Goal: Book appointment/travel/reservation

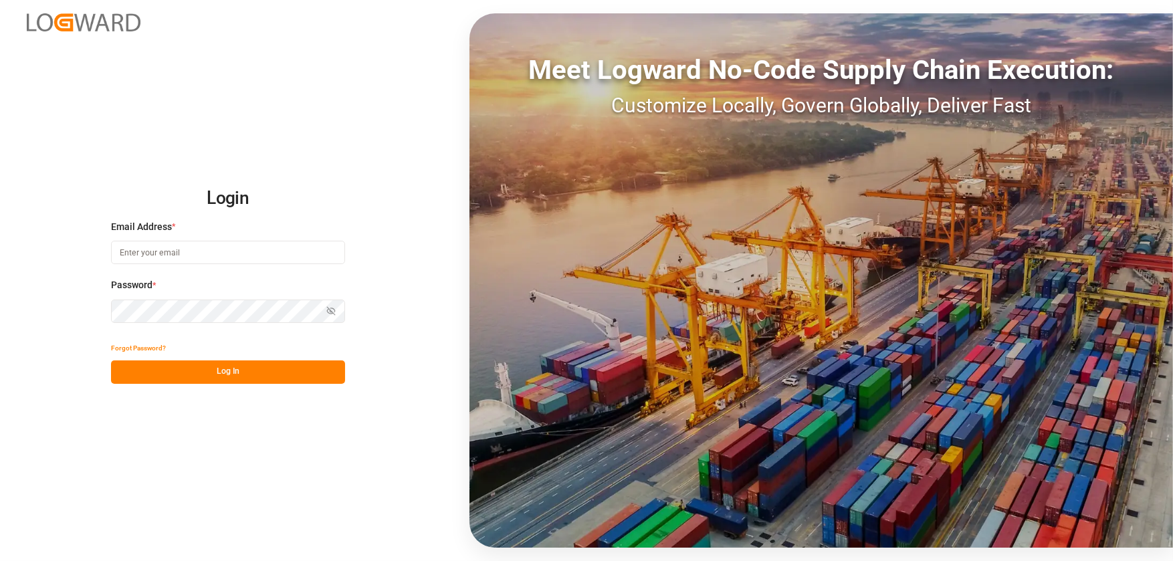
type input "[EMAIL_ADDRESS][DOMAIN_NAME]"
click at [305, 358] on div "Forgot Password?" at bounding box center [228, 348] width 234 height 23
click at [304, 373] on button "Log In" at bounding box center [228, 372] width 234 height 23
type input "peeast@chrobinson.com"
click at [306, 381] on button "Log In" at bounding box center [228, 372] width 234 height 23
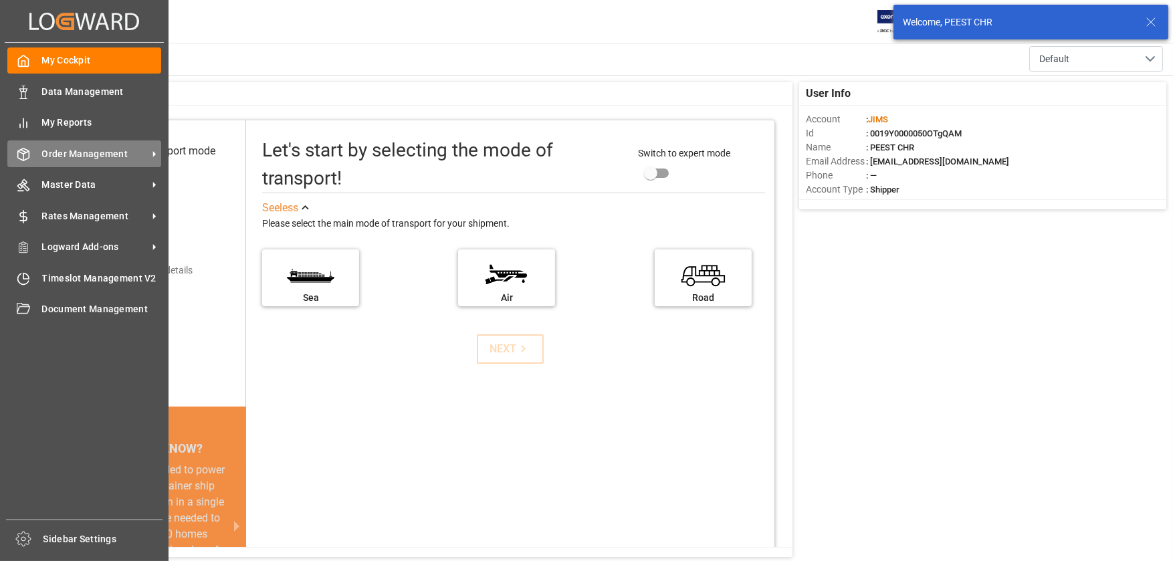
click at [156, 158] on icon at bounding box center [154, 154] width 14 height 14
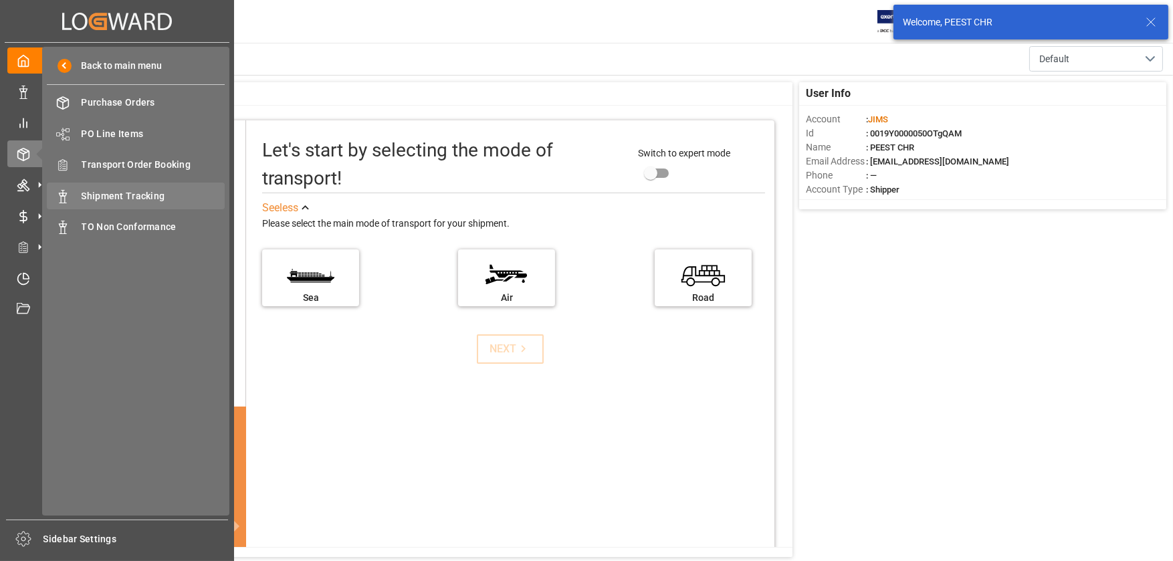
click at [162, 201] on span "Shipment Tracking" at bounding box center [154, 196] width 144 height 14
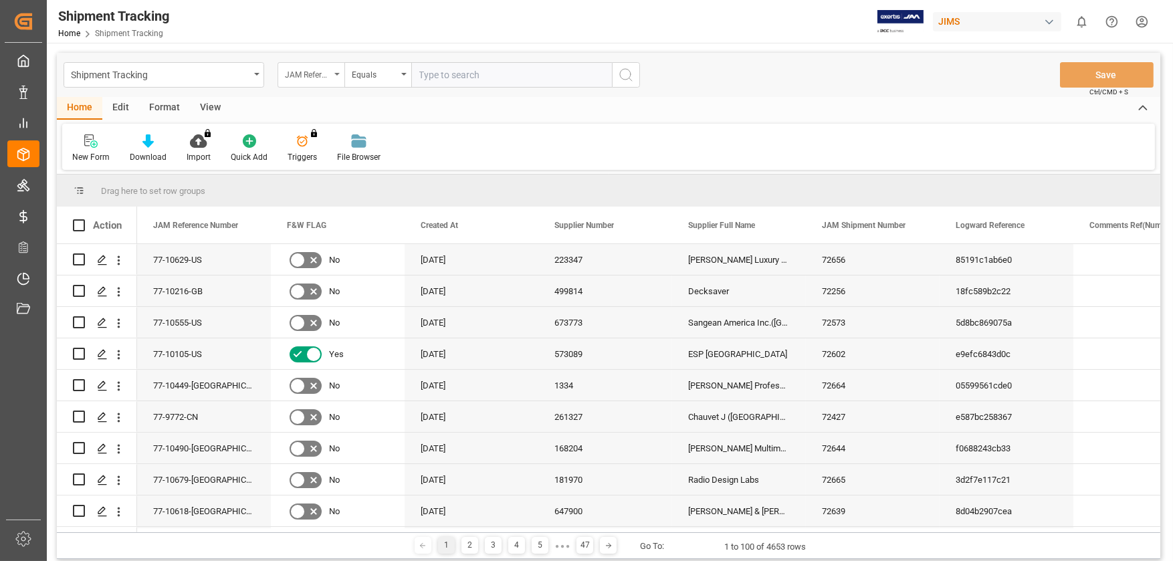
click at [334, 78] on div "JAM Reference Number" at bounding box center [311, 74] width 67 height 25
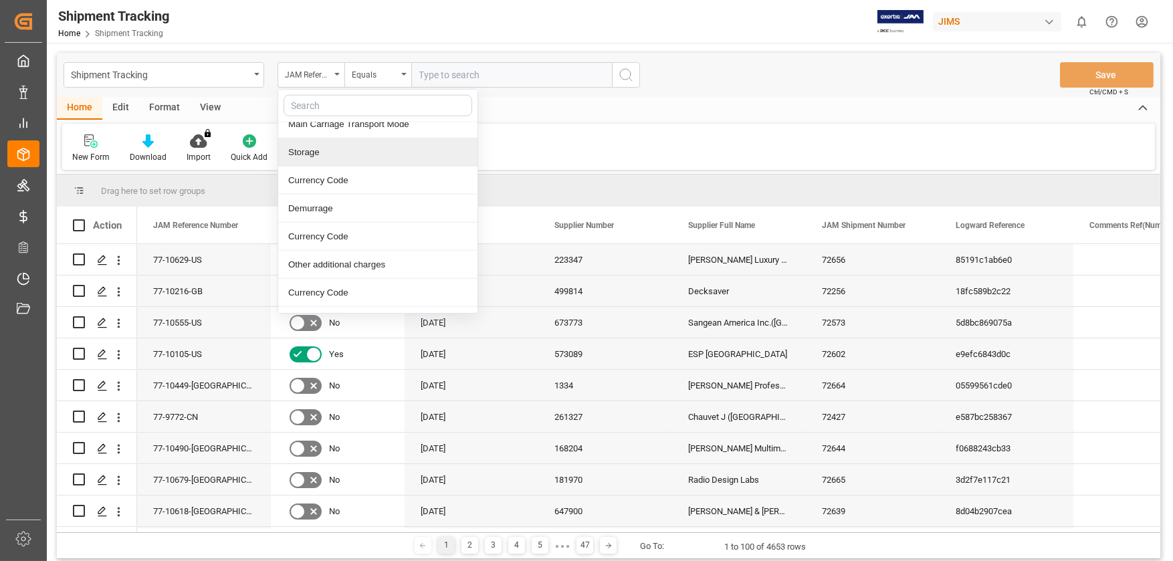
click at [320, 106] on input "text" at bounding box center [378, 105] width 189 height 21
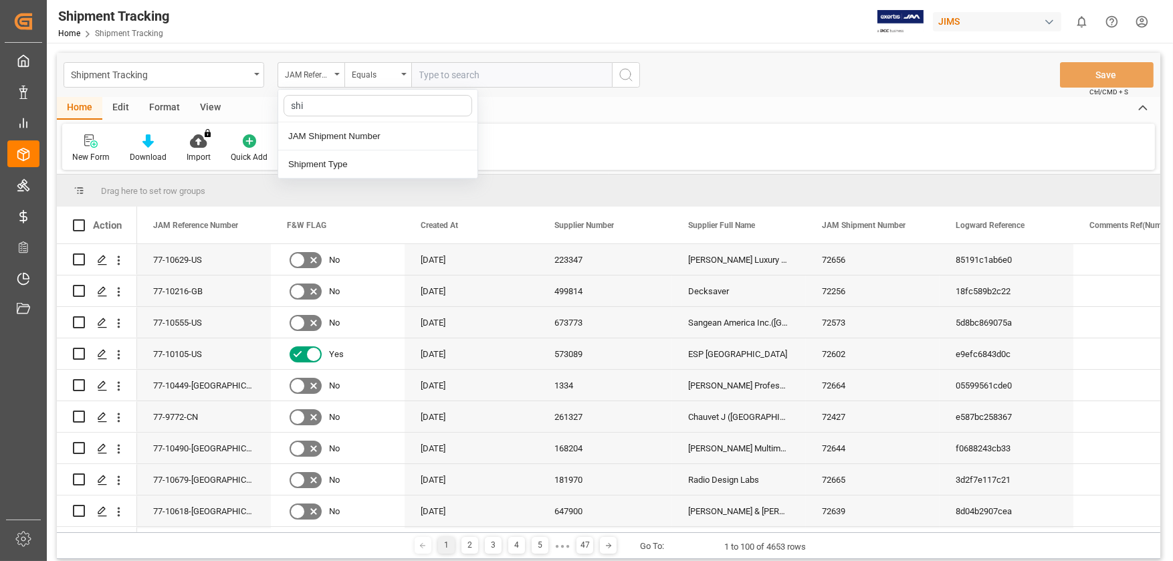
type input "ship"
click at [339, 138] on div "JAM Shipment Number" at bounding box center [377, 136] width 199 height 28
click at [469, 79] on input "text" at bounding box center [511, 74] width 201 height 25
type input "72667"
click at [624, 64] on button "search button" at bounding box center [626, 74] width 28 height 25
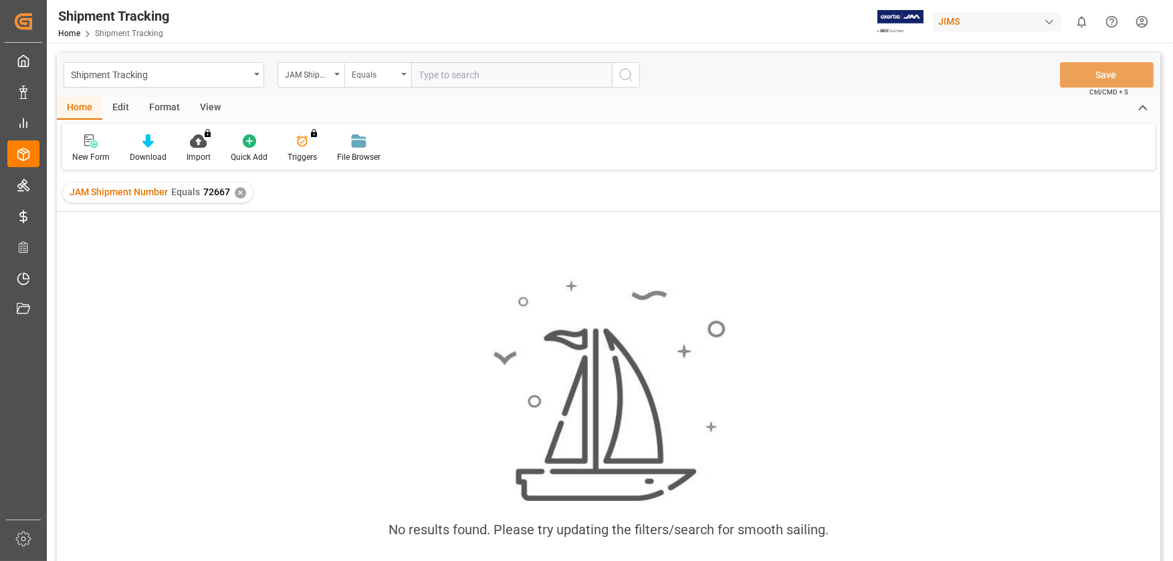
click at [398, 77] on div "Equals" at bounding box center [378, 74] width 67 height 25
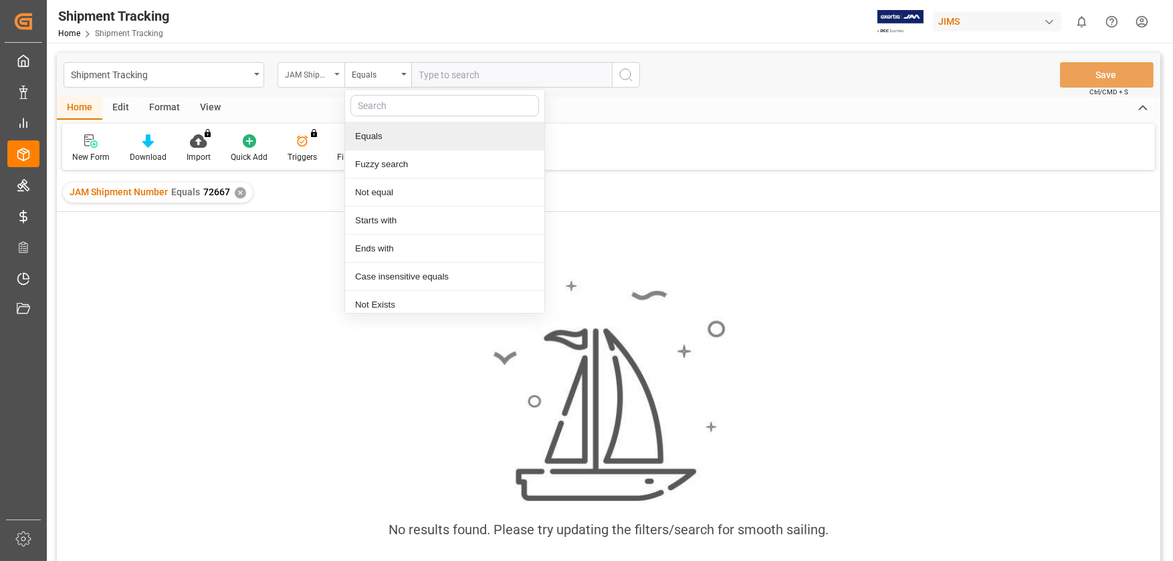
click at [330, 82] on div "JAM Shipment Number" at bounding box center [311, 74] width 67 height 25
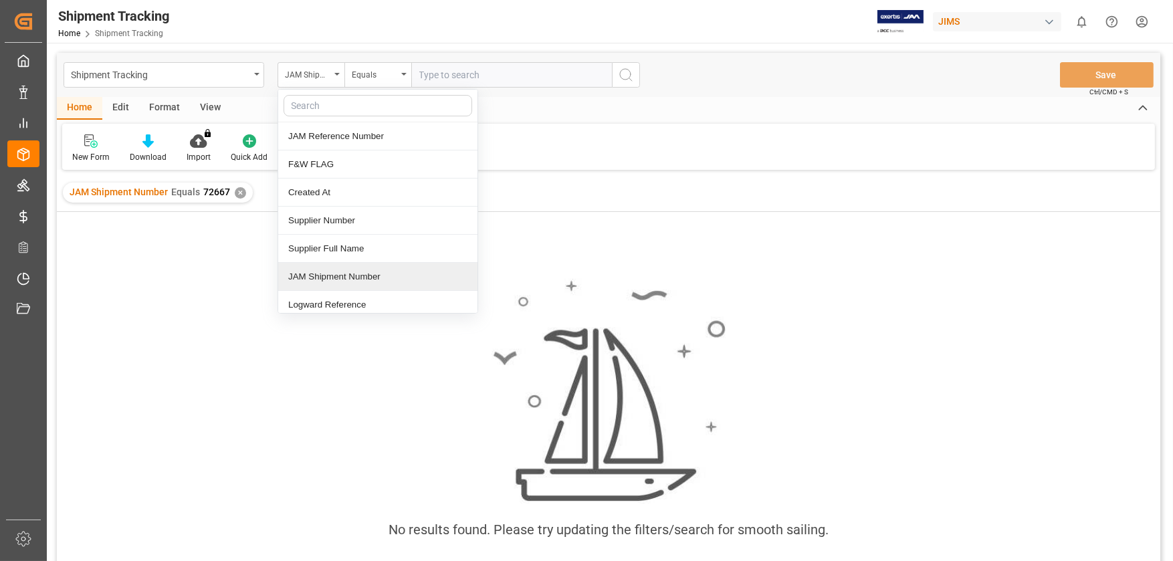
click at [364, 280] on div "JAM Shipment Number" at bounding box center [377, 277] width 199 height 28
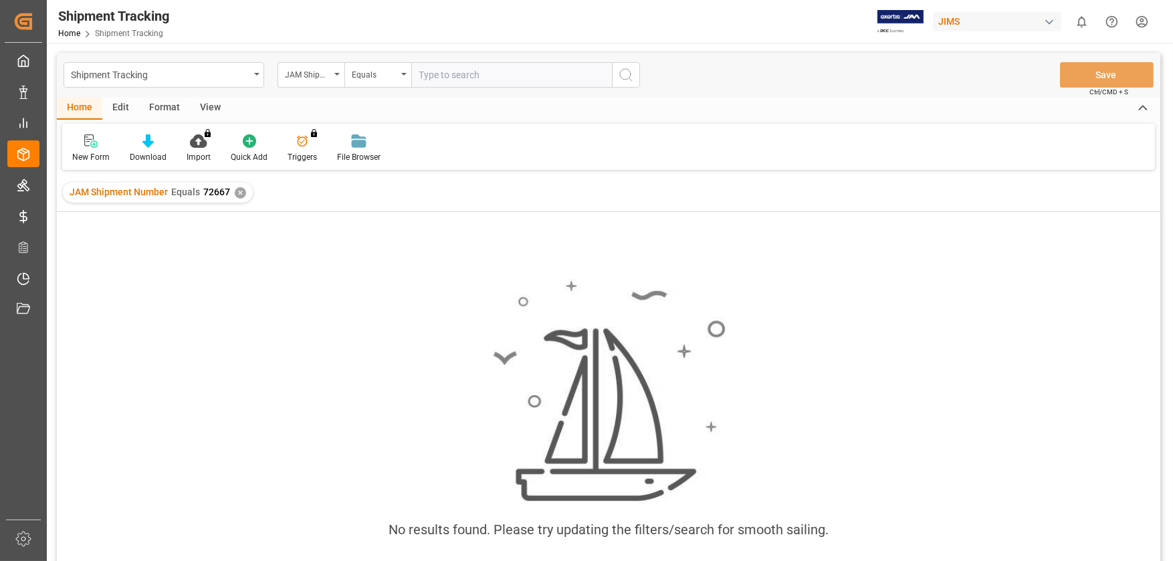
click at [469, 78] on input "text" at bounding box center [511, 74] width 201 height 25
type input "72667"
click at [625, 72] on icon "search button" at bounding box center [626, 75] width 16 height 16
click at [338, 76] on div "JAM Shipment Number" at bounding box center [311, 74] width 67 height 25
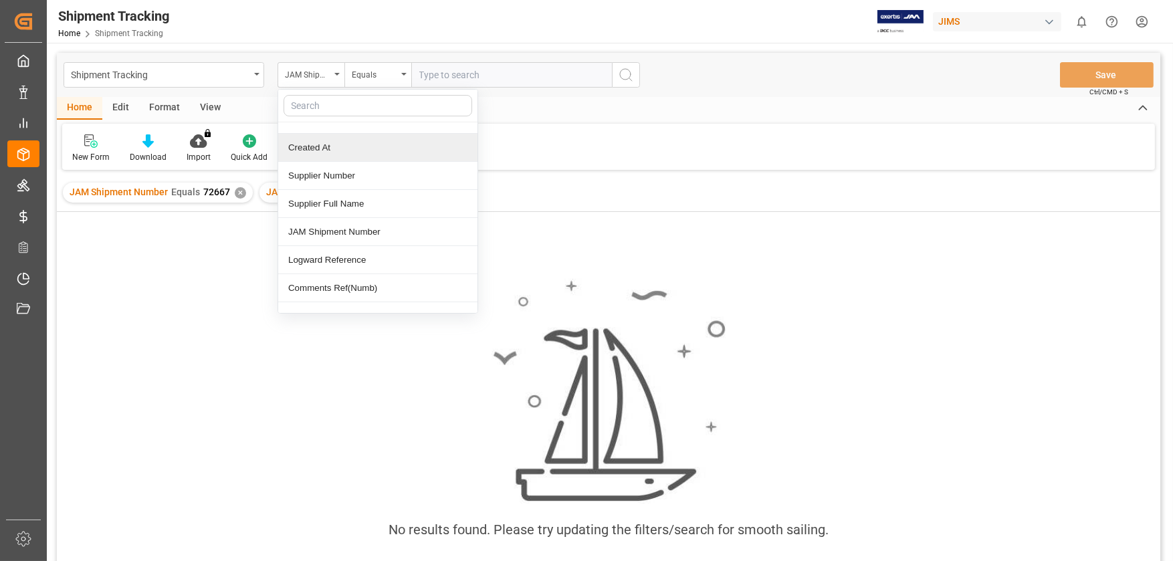
scroll to position [67, 0]
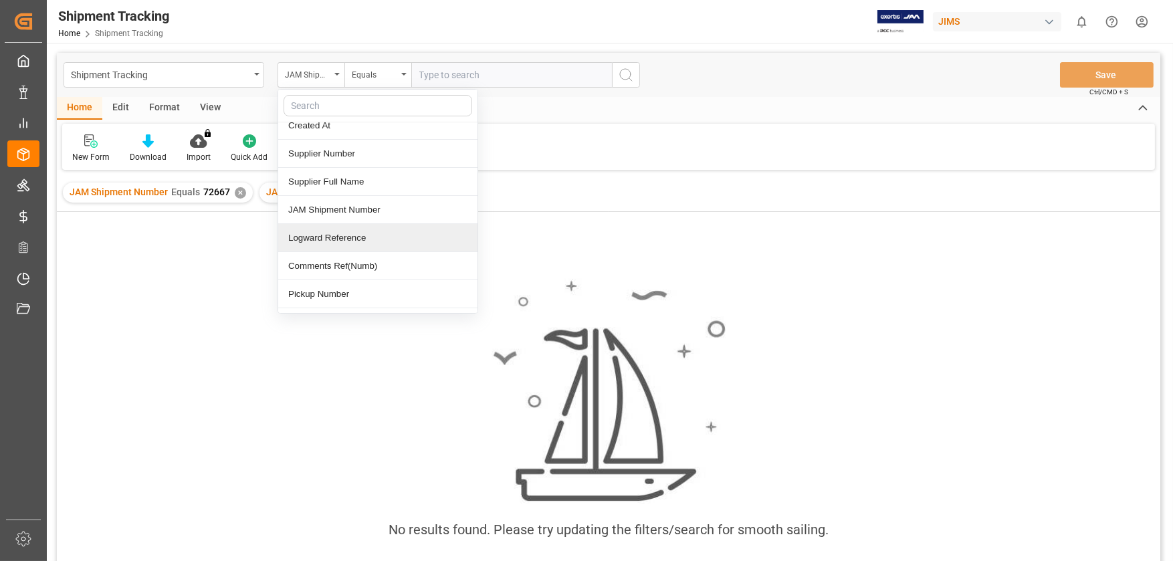
click at [376, 229] on div "Logward Reference" at bounding box center [377, 238] width 199 height 28
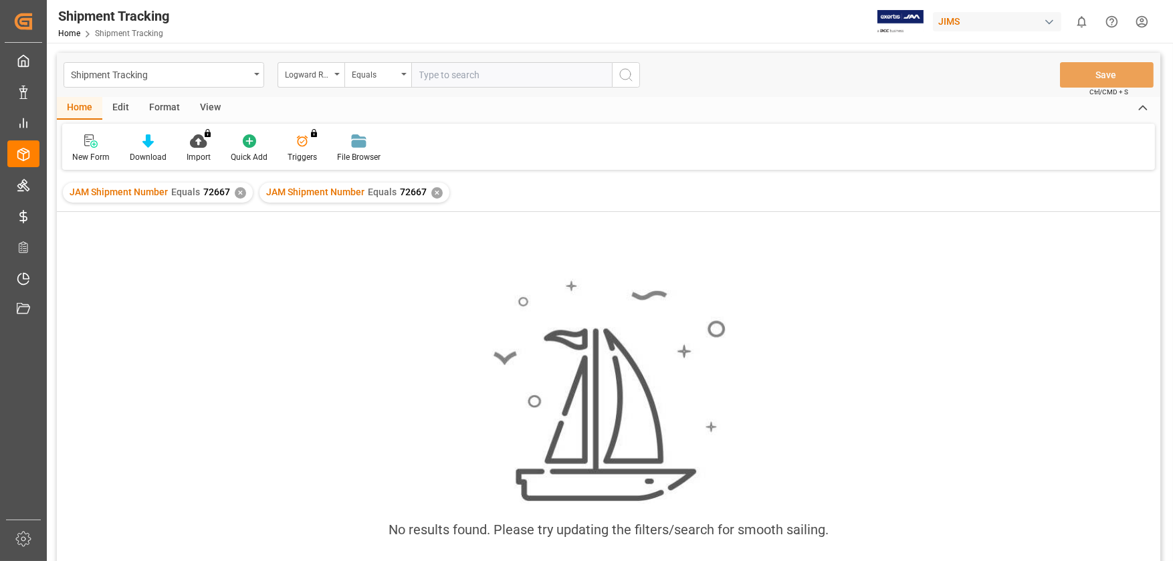
click at [457, 83] on input "text" at bounding box center [511, 74] width 201 height 25
type input "72667"
click at [623, 68] on icon "search button" at bounding box center [626, 75] width 16 height 16
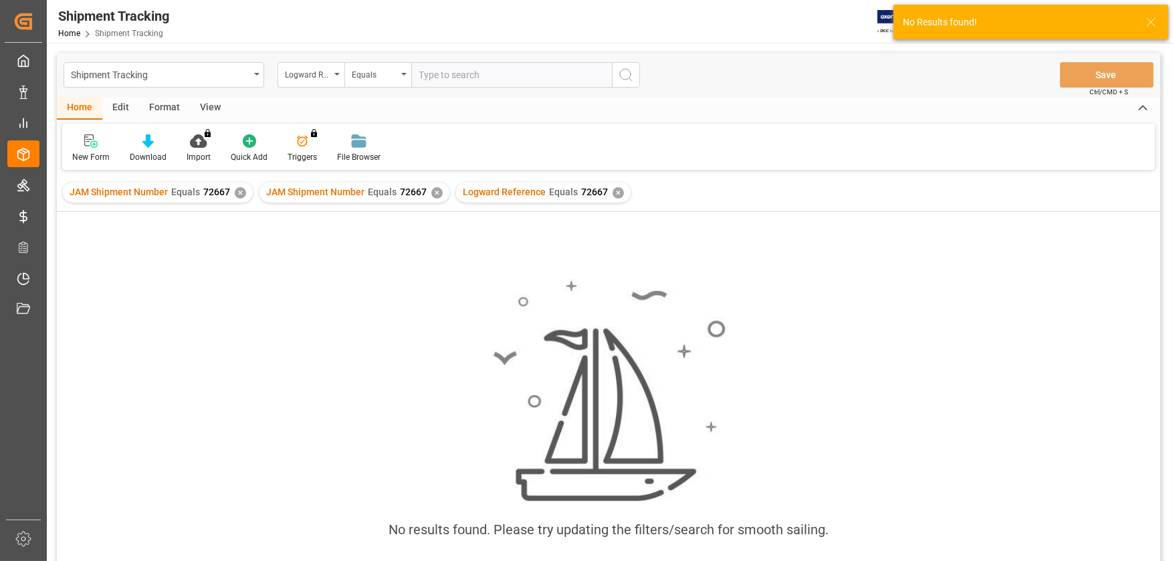
click at [474, 68] on input "text" at bounding box center [511, 74] width 201 height 25
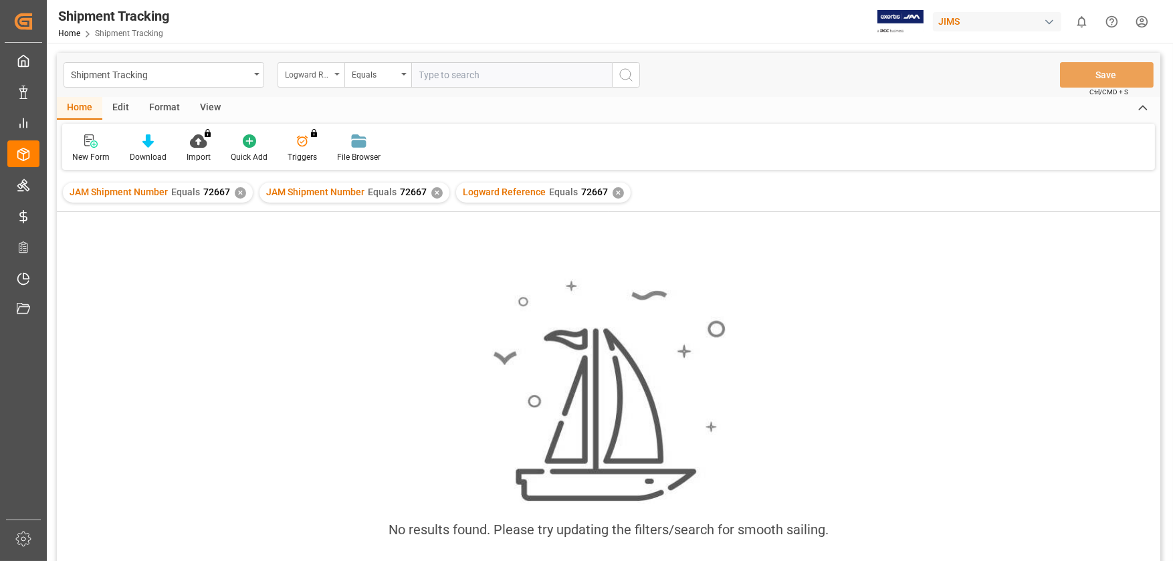
click at [334, 72] on div "Logward Reference" at bounding box center [311, 74] width 67 height 25
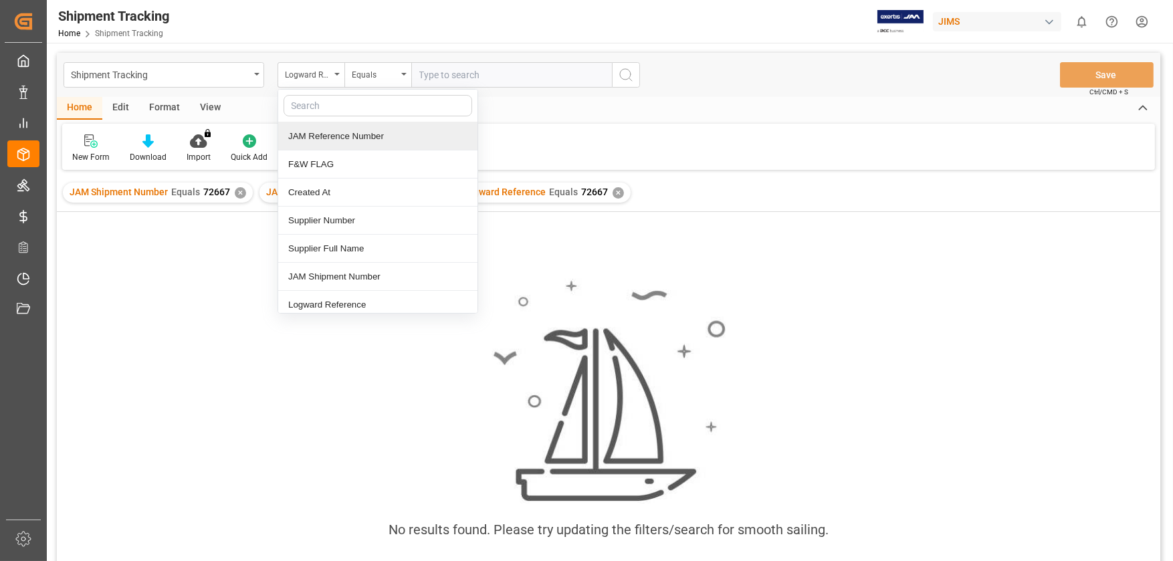
click at [314, 139] on div "JAM Reference Number" at bounding box center [377, 136] width 199 height 28
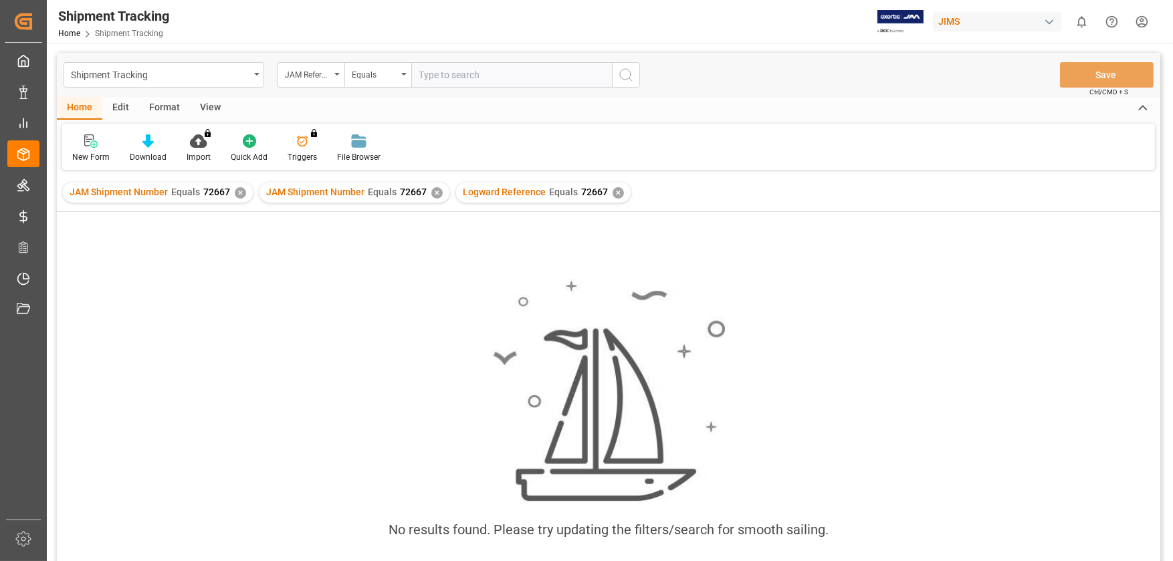
click at [236, 196] on div "✕" at bounding box center [240, 192] width 11 height 11
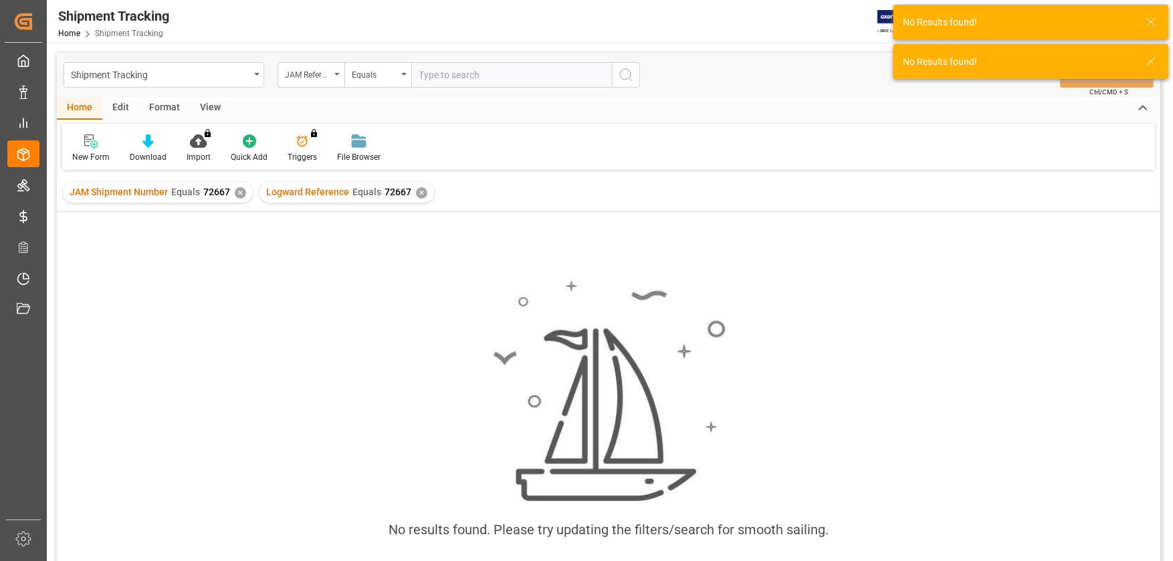
click at [241, 193] on div "✕" at bounding box center [240, 192] width 11 height 11
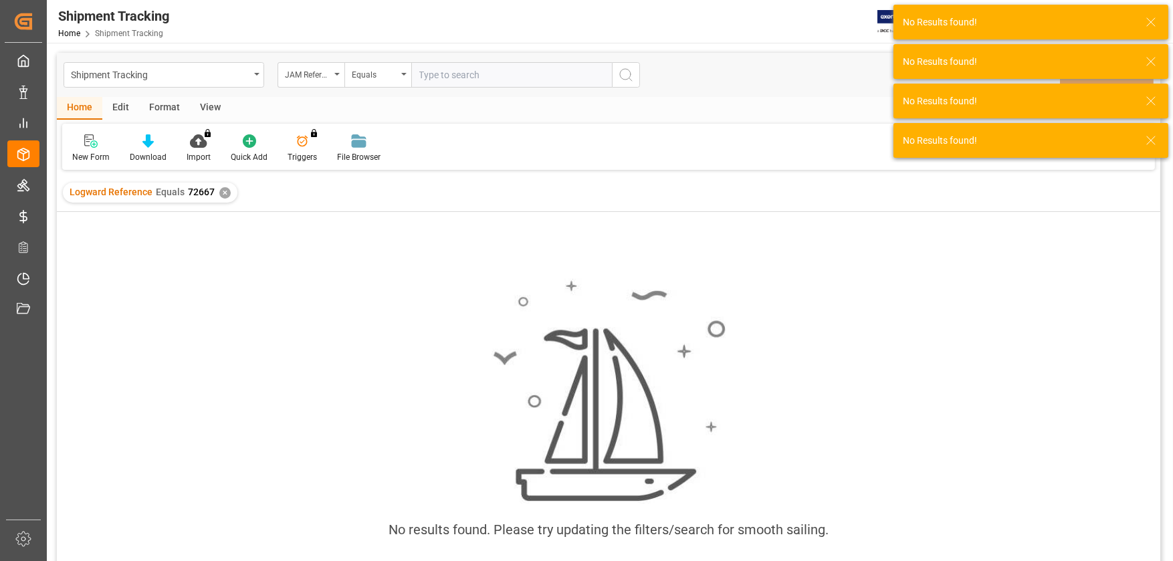
click at [224, 193] on div "✕" at bounding box center [224, 192] width 11 height 11
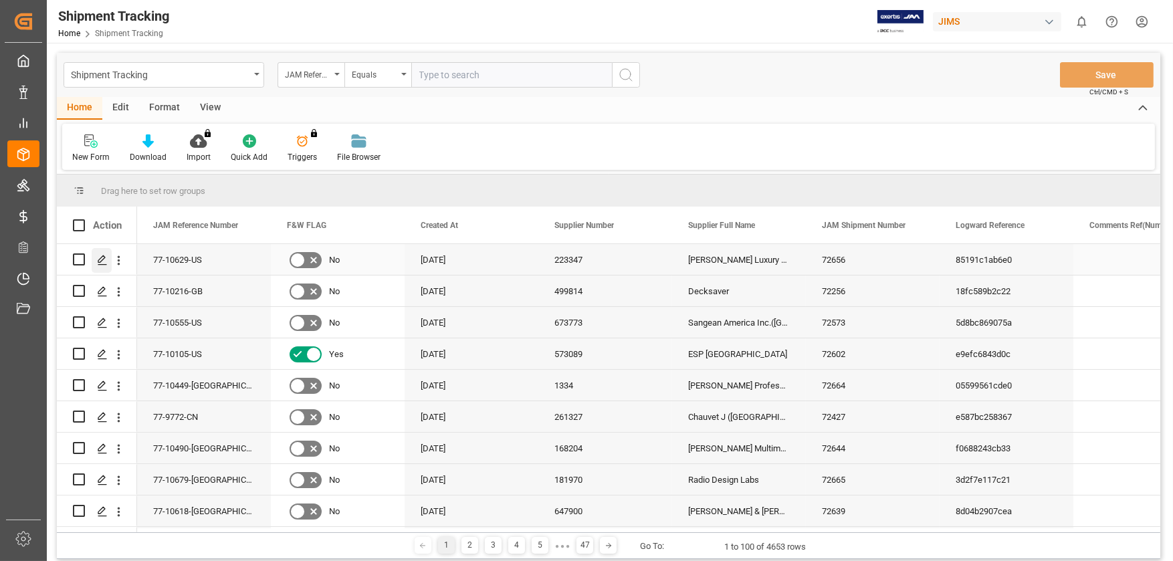
click at [98, 260] on polygon "Press SPACE to select this row." at bounding box center [101, 259] width 7 height 7
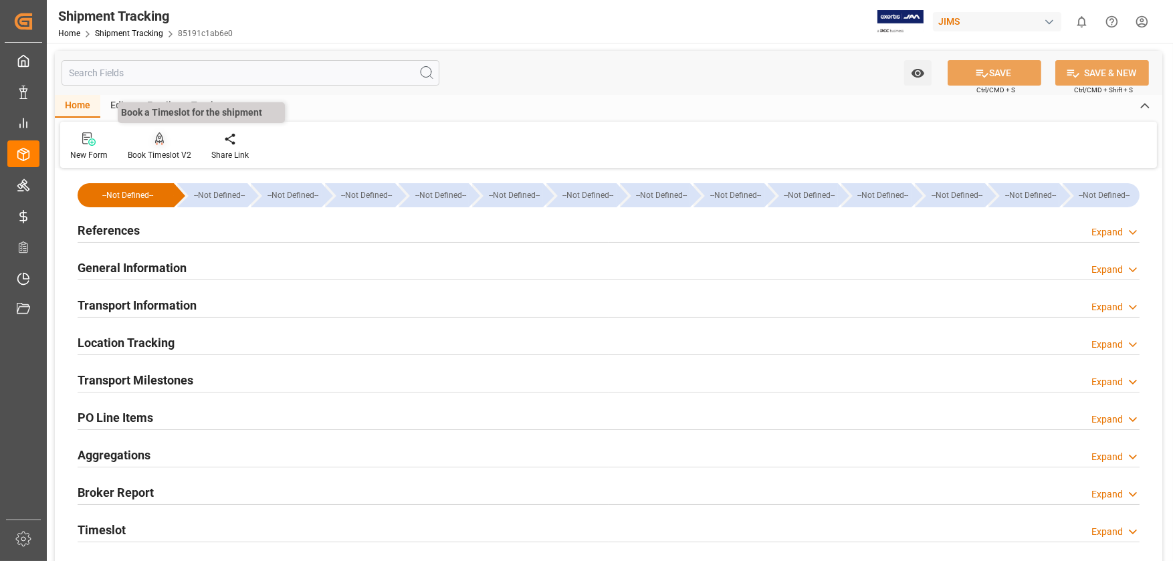
click at [161, 145] on icon at bounding box center [159, 138] width 9 height 13
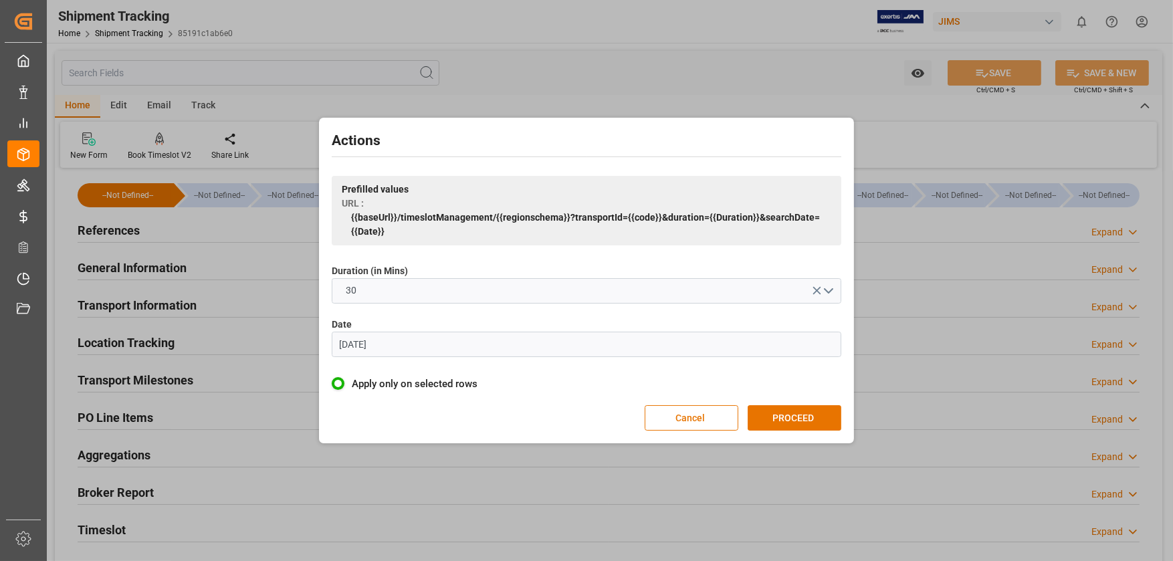
click at [736, 354] on input "07.06.2023" at bounding box center [587, 344] width 510 height 25
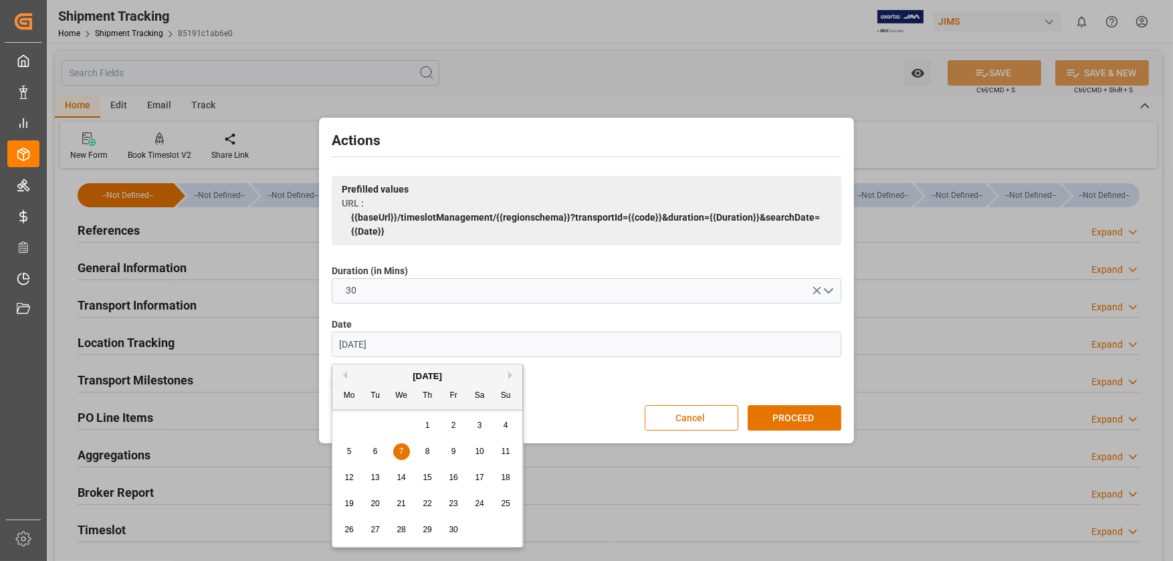
click at [510, 374] on button "Next Month" at bounding box center [512, 375] width 8 height 8
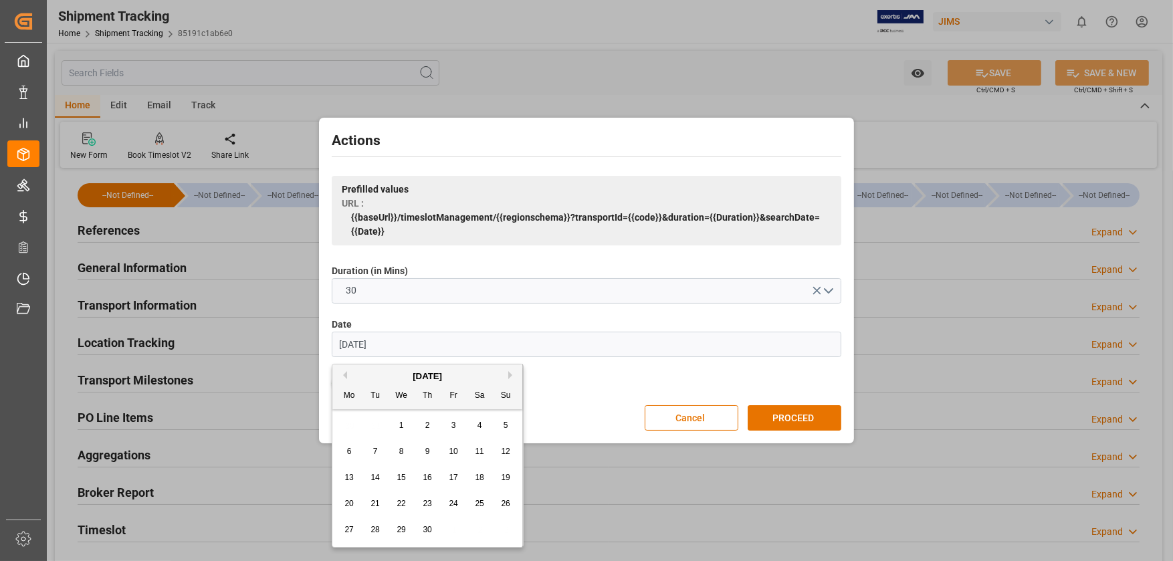
click at [510, 374] on button "Next Month" at bounding box center [512, 375] width 8 height 8
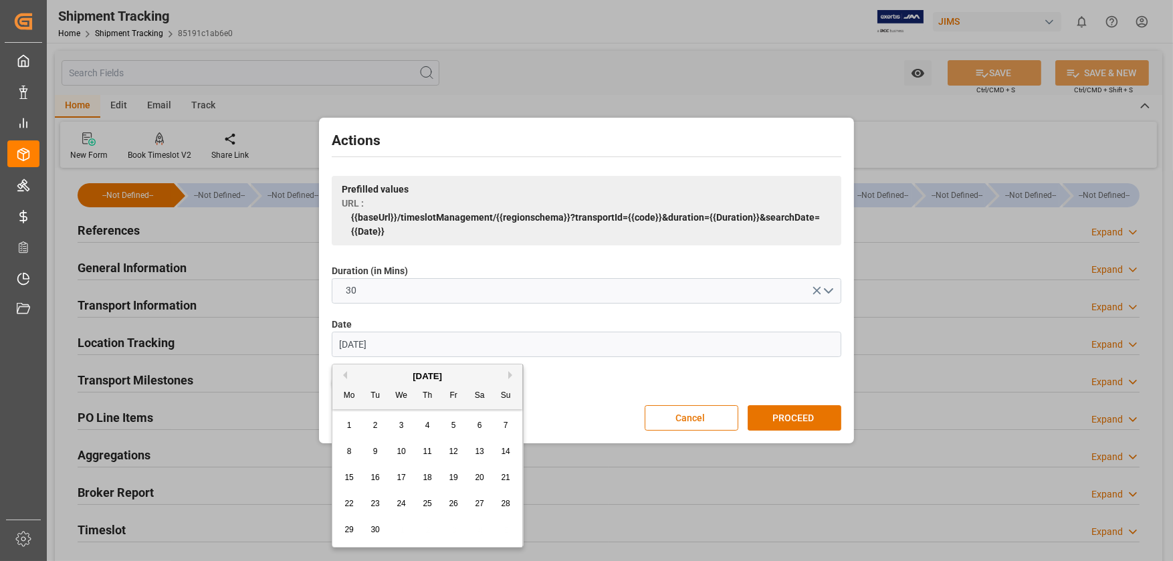
click at [510, 374] on button "Next Month" at bounding box center [512, 375] width 8 height 8
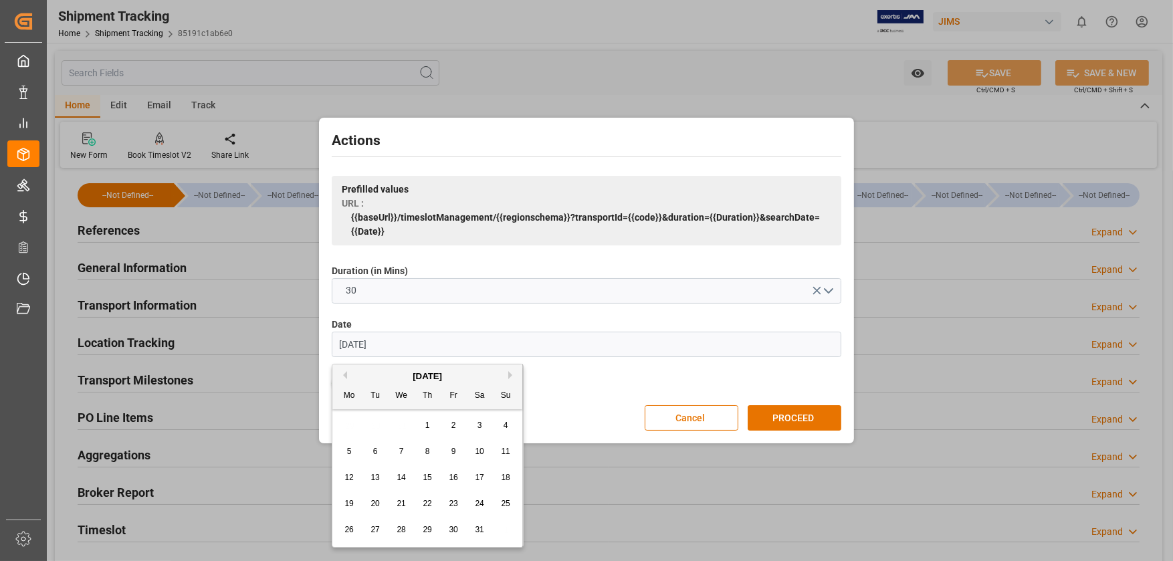
click at [510, 374] on button "Next Month" at bounding box center [512, 375] width 8 height 8
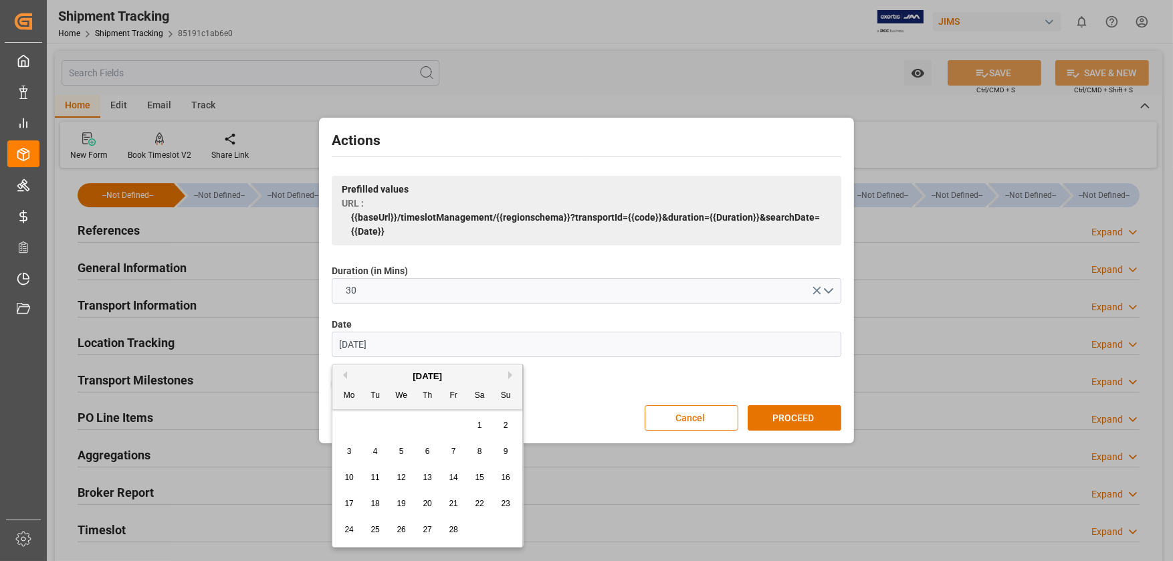
click at [510, 374] on button "Next Month" at bounding box center [512, 375] width 8 height 8
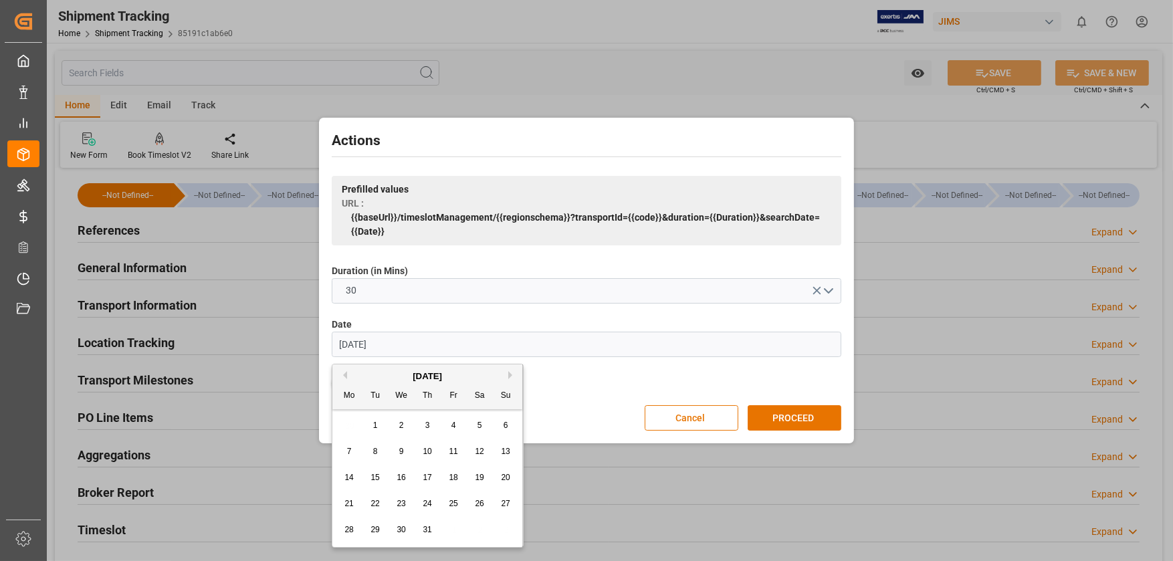
click at [510, 374] on button "Next Month" at bounding box center [512, 375] width 8 height 8
click at [455, 504] on span "22" at bounding box center [453, 503] width 9 height 9
type input "[DATE]"
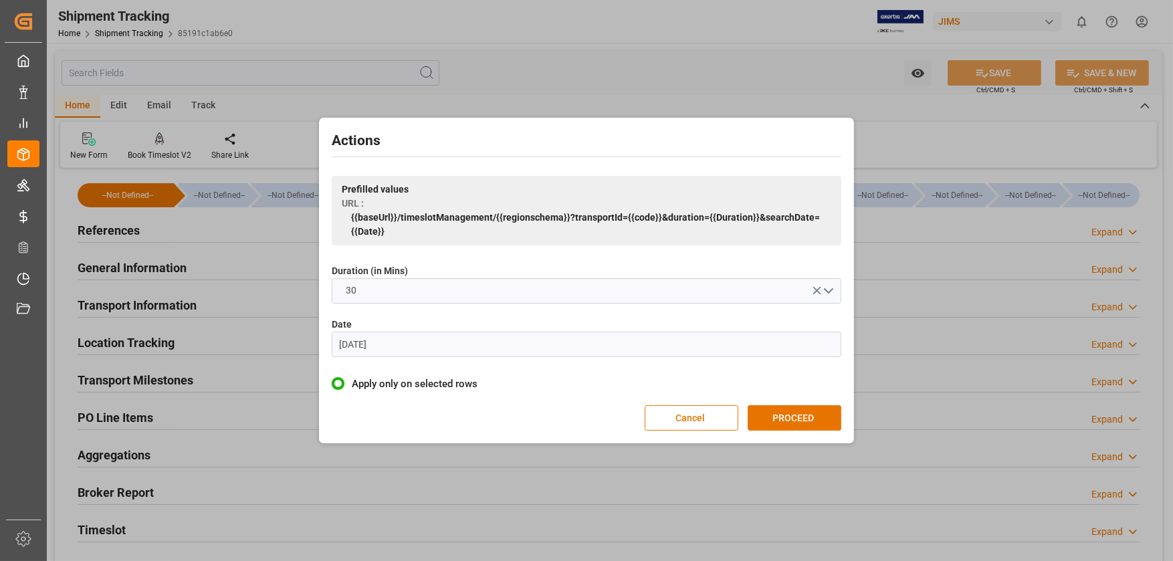
click at [779, 399] on div "Actions Prefilled values URL : {{baseUrl}}/timeslotManagement/{{regionschema}}?…" at bounding box center [586, 280] width 528 height 319
click at [779, 421] on button "PROCEED" at bounding box center [795, 417] width 94 height 25
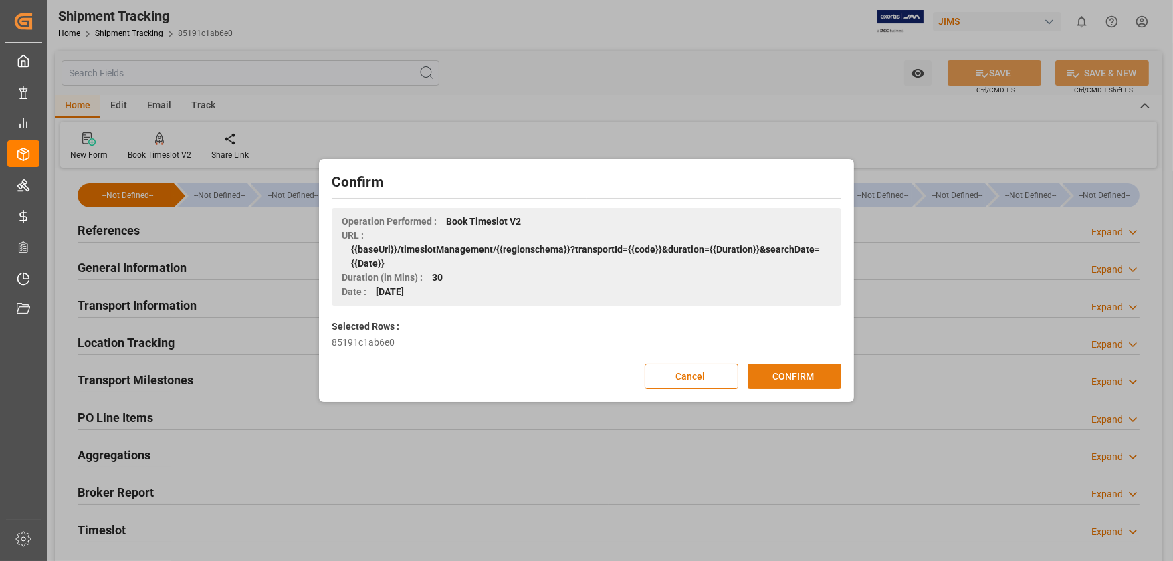
click at [785, 375] on button "CONFIRM" at bounding box center [795, 376] width 94 height 25
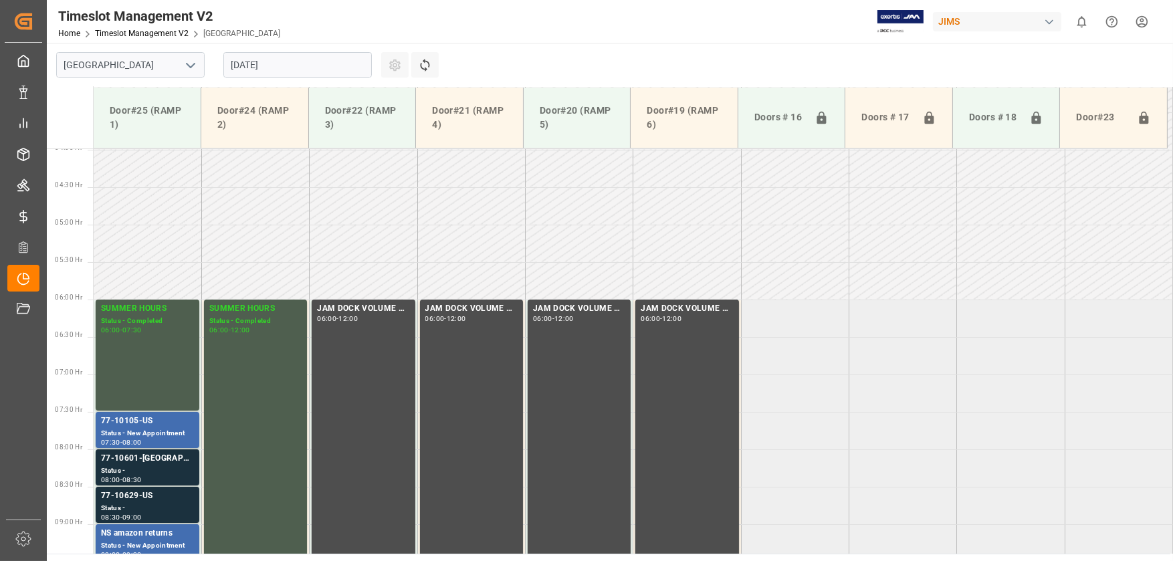
scroll to position [322, 0]
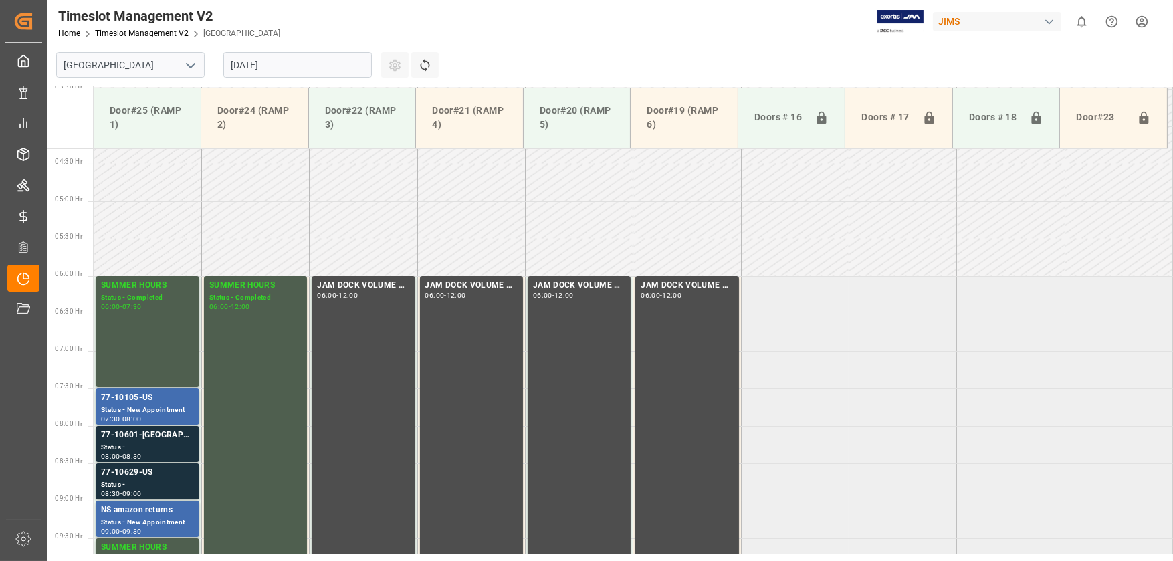
click at [265, 70] on input "[DATE]" at bounding box center [297, 64] width 149 height 25
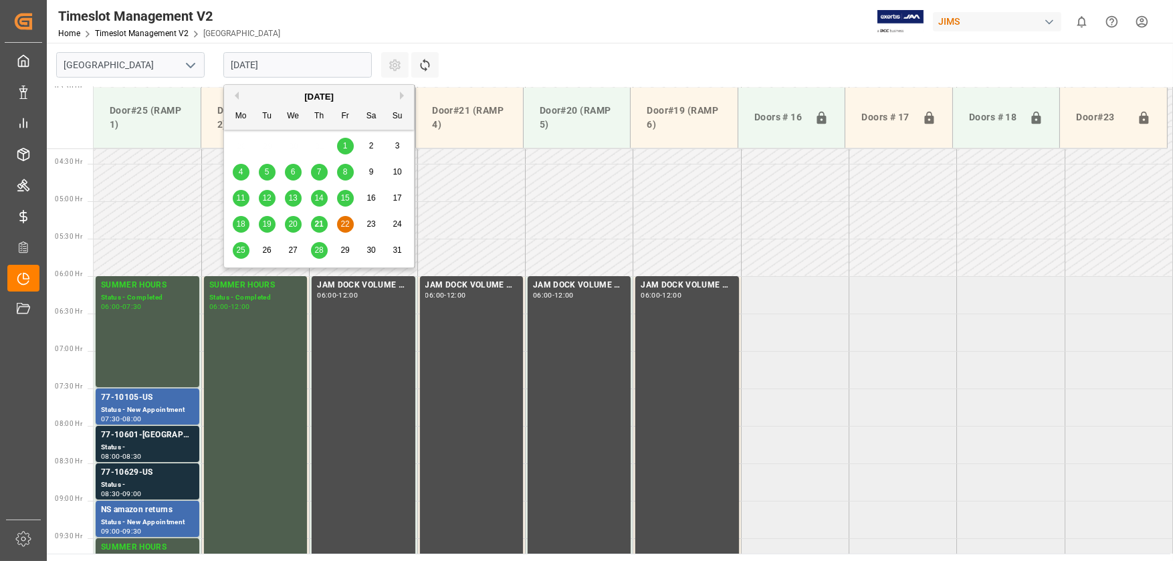
click at [239, 252] on span "25" at bounding box center [240, 250] width 9 height 9
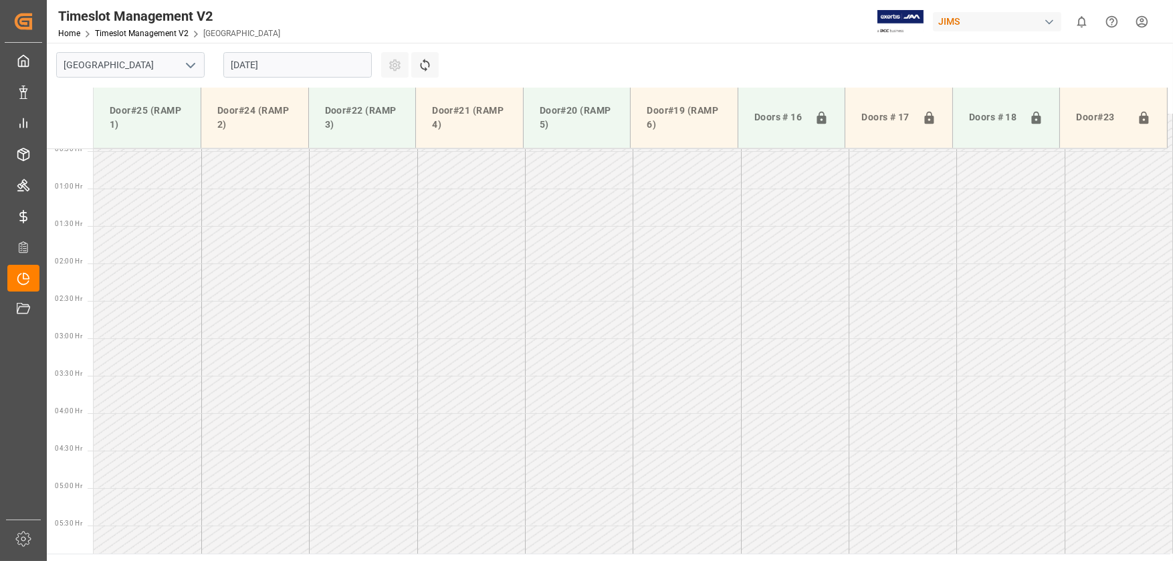
scroll to position [0, 0]
click at [72, 91] on div at bounding box center [70, 118] width 46 height 61
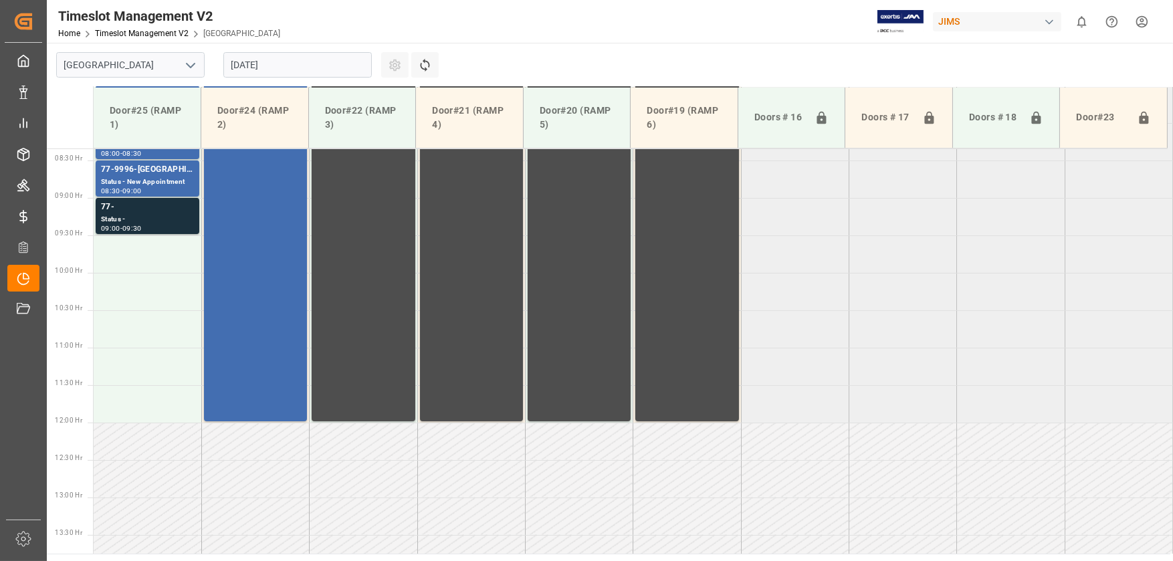
scroll to position [602, 0]
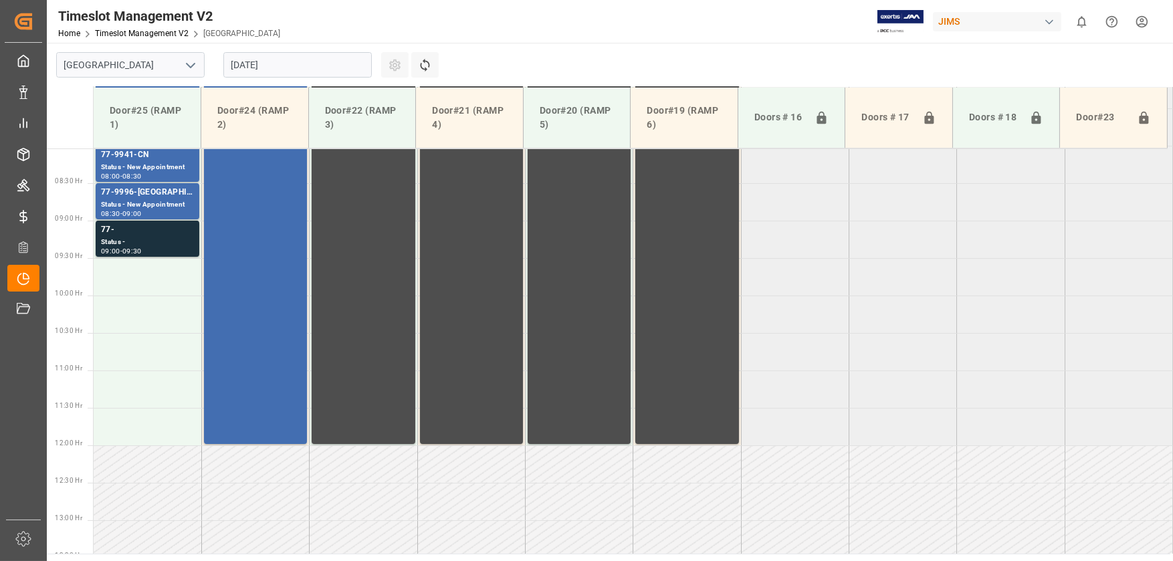
click at [191, 67] on icon "open menu" at bounding box center [191, 66] width 16 height 16
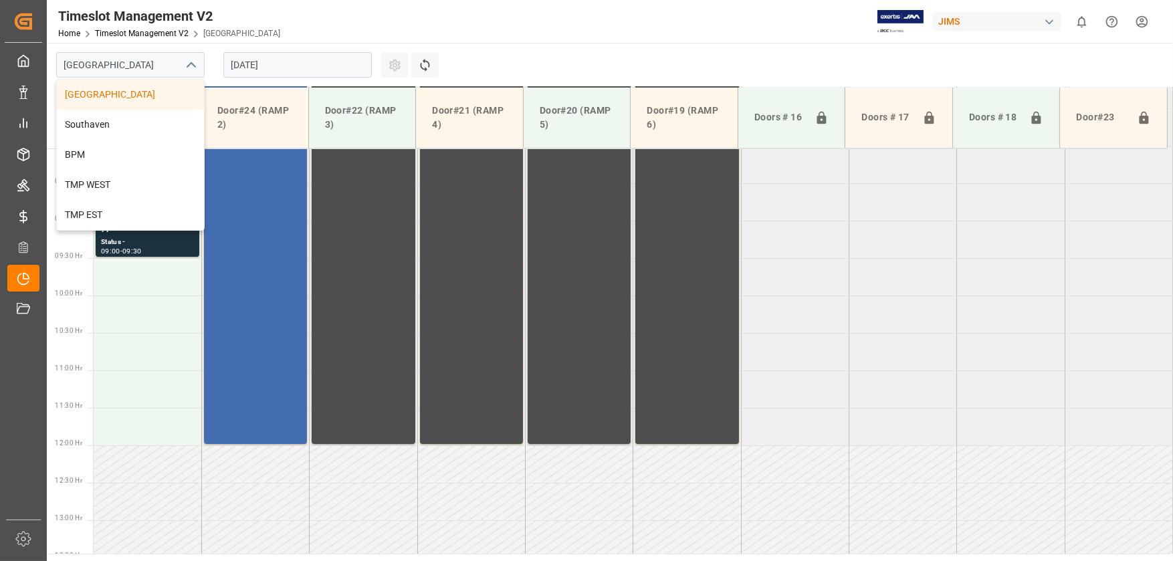
click at [340, 45] on div "[DATE]" at bounding box center [297, 65] width 167 height 44
